Goal: Find specific page/section: Find specific page/section

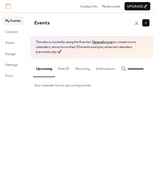
click at [65, 66] on button "Past (9)" at bounding box center [63, 67] width 17 height 18
click at [46, 69] on button "Upcoming" at bounding box center [44, 67] width 22 height 19
click at [13, 53] on span "Design" at bounding box center [10, 53] width 10 height 5
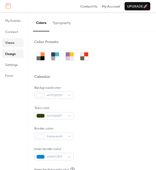
click at [13, 42] on span "Views" at bounding box center [9, 42] width 9 height 5
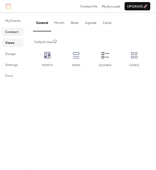
click at [15, 32] on span "Connect" at bounding box center [11, 31] width 13 height 5
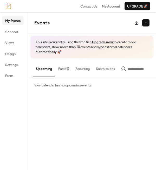
click at [48, 86] on span "Your calendar has no upcoming events" at bounding box center [62, 85] width 57 height 5
click at [48, 84] on span "Your calendar has no upcoming events" at bounding box center [62, 85] width 57 height 5
click at [15, 31] on span "Connect" at bounding box center [11, 31] width 13 height 5
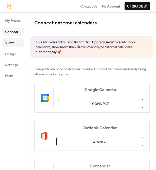
click at [10, 42] on span "Views" at bounding box center [9, 42] width 9 height 5
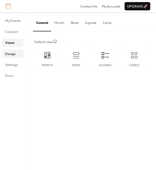
click at [10, 54] on span "Design" at bounding box center [10, 53] width 10 height 5
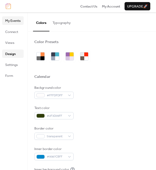
click at [18, 18] on span "My Events" at bounding box center [12, 20] width 15 height 5
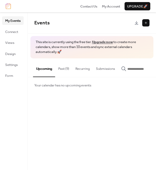
click at [49, 85] on span "Your calendar has no upcoming events" at bounding box center [62, 85] width 57 height 5
click at [136, 22] on link at bounding box center [136, 22] width 7 height 7
click at [94, 26] on span "Events" at bounding box center [83, 23] width 98 height 10
